Goal: Task Accomplishment & Management: Complete application form

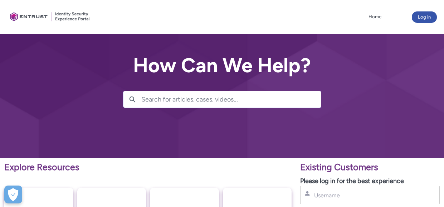
scroll to position [72, 0]
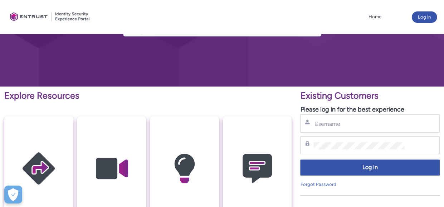
click at [329, 128] on input "Username" at bounding box center [359, 124] width 91 height 8
type input "[EMAIL_ADDRESS][DOMAIN_NAME]"
click at [304, 148] on div "Password" at bounding box center [370, 145] width 140 height 18
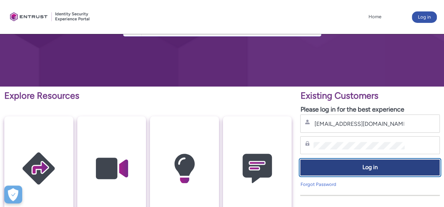
click at [345, 169] on span "Log in" at bounding box center [370, 168] width 130 height 8
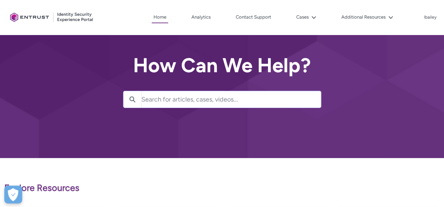
click at [209, 100] on input "Search for articles, cases, videos..." at bounding box center [231, 99] width 180 height 16
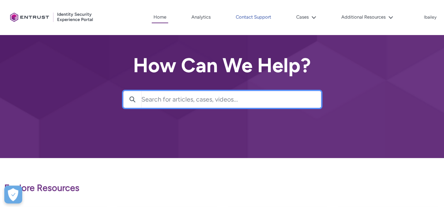
click at [244, 18] on link "Contact Support" at bounding box center [253, 17] width 39 height 11
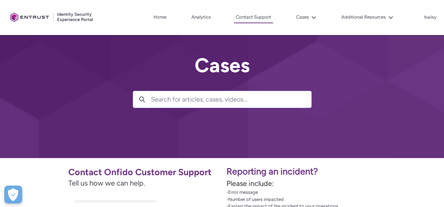
scroll to position [72, 0]
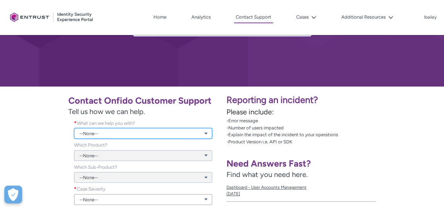
click at [113, 137] on link "--None--" at bounding box center [143, 133] width 138 height 11
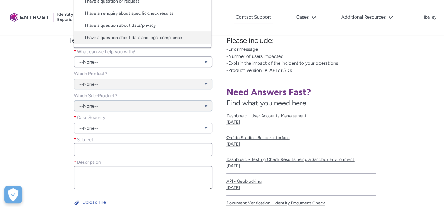
scroll to position [0, 0]
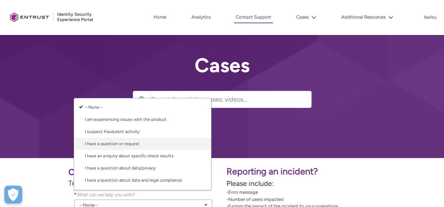
drag, startPoint x: 127, startPoint y: 142, endPoint x: 140, endPoint y: 143, distance: 12.2
click at [127, 142] on link "I have a question or request" at bounding box center [142, 144] width 137 height 12
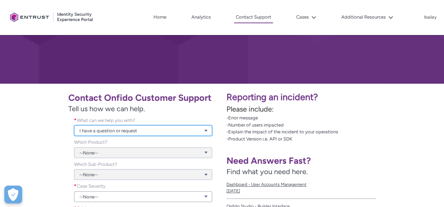
scroll to position [110, 0]
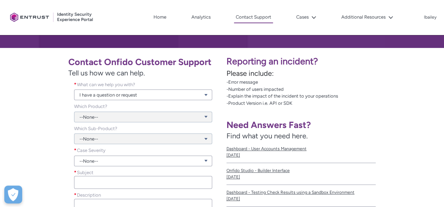
click at [111, 113] on div "--None--" at bounding box center [143, 112] width 138 height 19
click at [110, 118] on div "--None--" at bounding box center [143, 112] width 138 height 19
click at [205, 118] on div "--None--" at bounding box center [143, 112] width 138 height 19
click at [208, 116] on div "--None--" at bounding box center [143, 112] width 138 height 19
click at [198, 115] on div "--None--" at bounding box center [143, 112] width 138 height 19
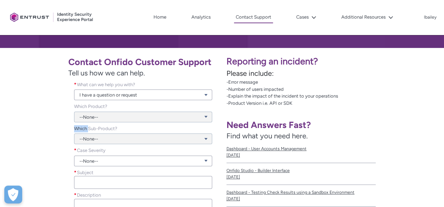
click at [198, 114] on div "--None--" at bounding box center [143, 112] width 138 height 19
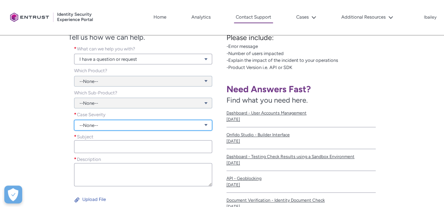
click at [121, 123] on link "--None--" at bounding box center [143, 125] width 138 height 11
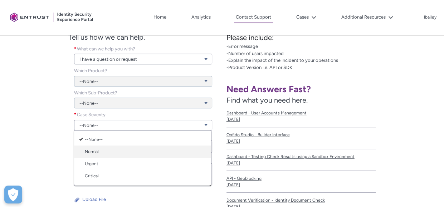
click at [84, 155] on link "Normal" at bounding box center [142, 152] width 137 height 12
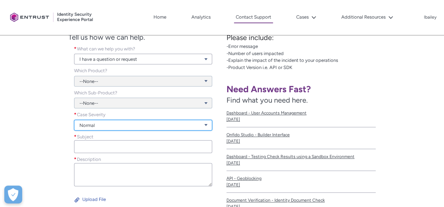
scroll to position [182, 0]
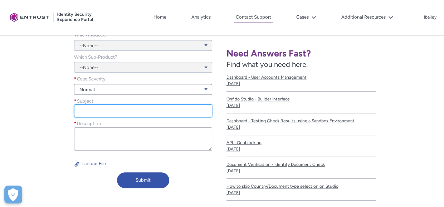
click at [100, 108] on input "Subject *" at bounding box center [143, 111] width 138 height 13
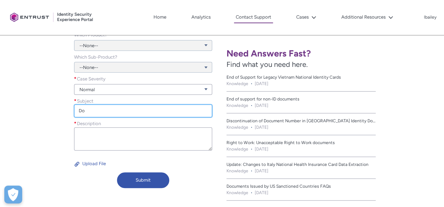
type input "D"
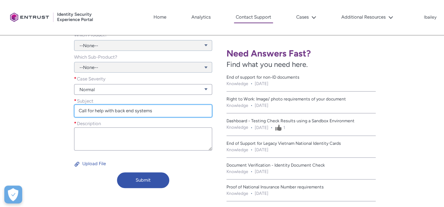
type input "Call for help with back end systems"
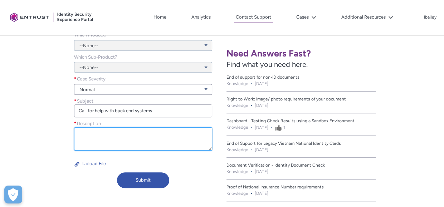
click at [159, 135] on textarea "Description *" at bounding box center [143, 138] width 138 height 23
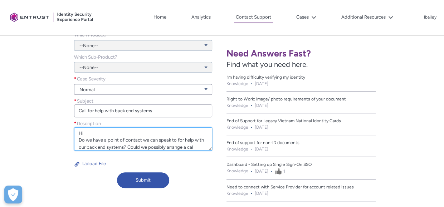
scroll to position [9, 0]
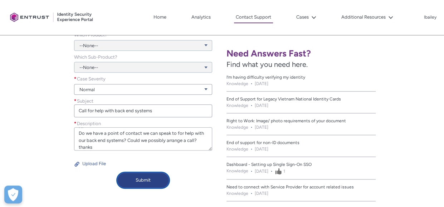
type textarea "Hi Do we have a point of contact we can speak to for help with our back end sys…"
click at [145, 180] on button "Submit" at bounding box center [143, 181] width 52 height 16
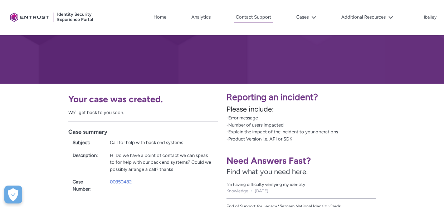
scroll to position [0, 0]
